Goal: Register for event/course

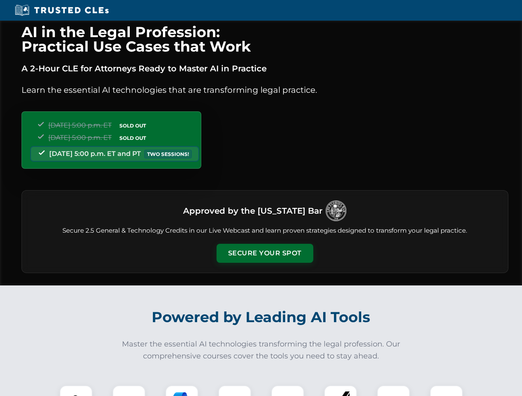
click at [264, 254] on button "Secure Your Spot" at bounding box center [264, 253] width 97 height 19
click at [76, 391] on img at bounding box center [76, 402] width 24 height 24
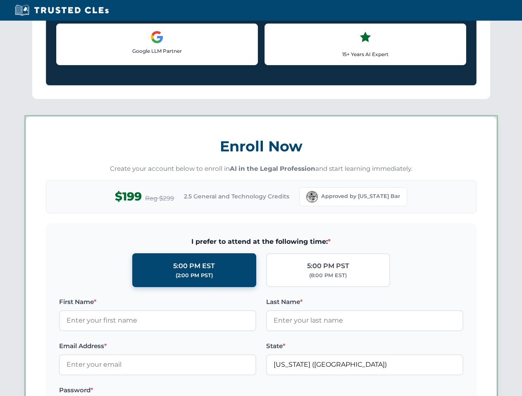
click at [182, 391] on label "Password *" at bounding box center [157, 391] width 197 height 10
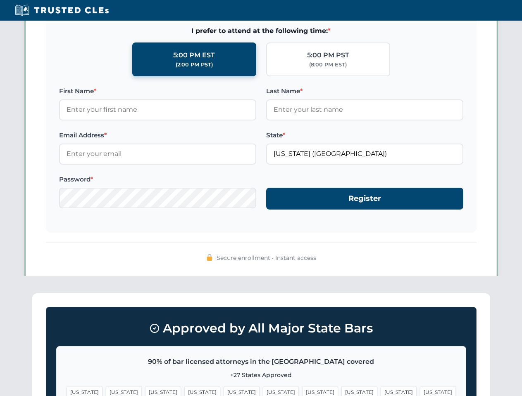
click at [380, 391] on span "[US_STATE]" at bounding box center [398, 393] width 36 height 12
